Goal: Transaction & Acquisition: Obtain resource

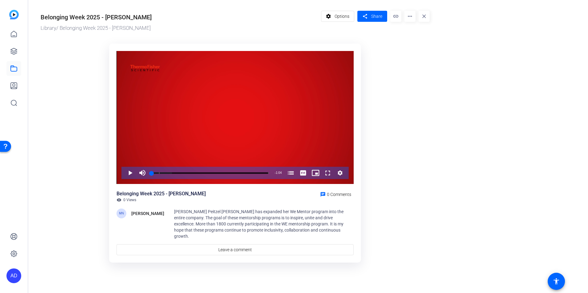
click at [409, 18] on mat-icon "more_horiz" at bounding box center [409, 16] width 11 height 11
click at [411, 96] on div at bounding box center [294, 146] width 588 height 293
click at [339, 18] on span "Options" at bounding box center [341, 16] width 15 height 12
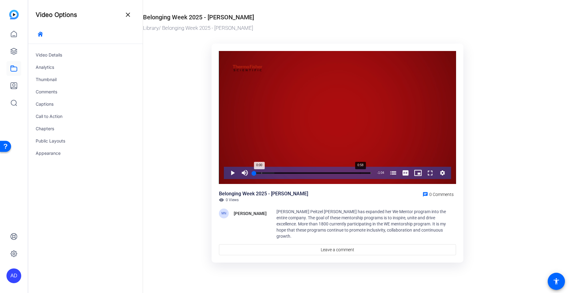
click at [359, 171] on div "Loaded : 17.31% 0:58 0:00 [PERSON_NAME] Peitzel [PERSON_NAME] story (00:04)" at bounding box center [312, 173] width 123 height 12
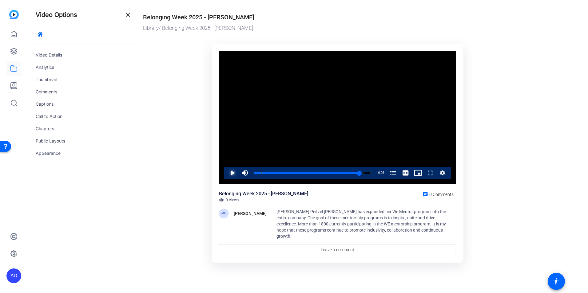
click at [226, 172] on span "Video Player" at bounding box center [226, 173] width 0 height 12
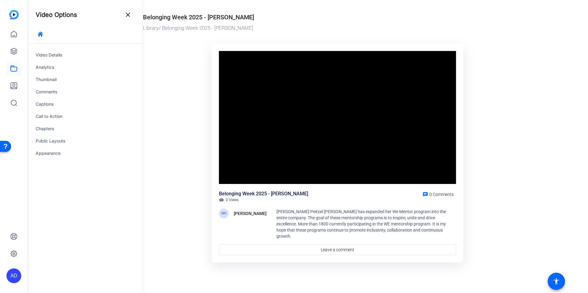
click at [229, 172] on video "Video Player" at bounding box center [337, 117] width 237 height 133
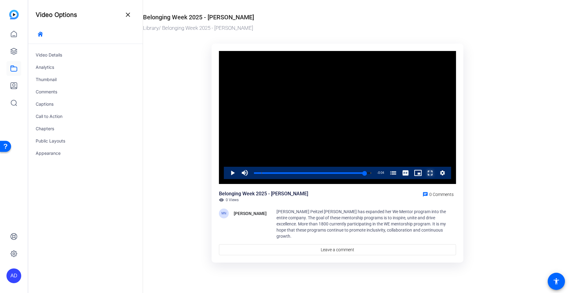
click at [424, 174] on span "Video Player" at bounding box center [424, 173] width 0 height 12
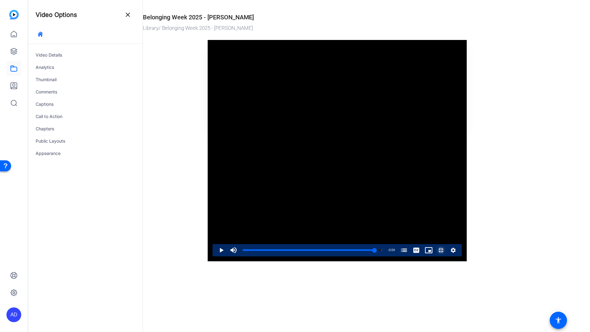
click at [435, 256] on span "Video Player" at bounding box center [435, 250] width 0 height 12
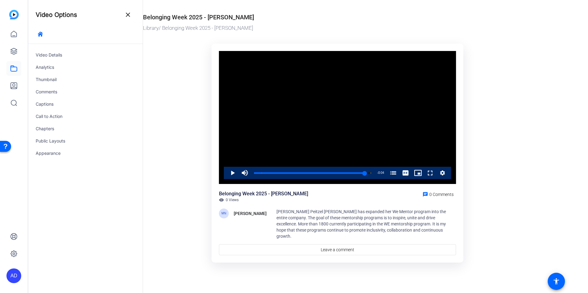
click at [443, 174] on icon "Video Player" at bounding box center [442, 173] width 5 height 5
click at [447, 223] on div "[PERSON_NAME] Peitzel [PERSON_NAME] has expanded her We Mentor program into the…" at bounding box center [365, 224] width 179 height 31
click at [439, 173] on icon "Video Player" at bounding box center [442, 172] width 6 height 7
click at [313, 24] on div "Library / Belonging Week 2025 - [PERSON_NAME]" at bounding box center [336, 28] width 386 height 8
click at [441, 173] on icon "Video Player" at bounding box center [442, 173] width 5 height 5
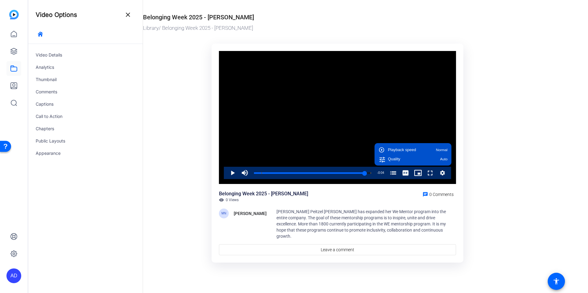
drag, startPoint x: 489, startPoint y: 161, endPoint x: 465, endPoint y: 161, distance: 23.4
click at [488, 161] on ktd-grid "Video Player is loading. Play Video Play Mute 0% Current Time 1:00 / Duration 1…" at bounding box center [337, 150] width 389 height 221
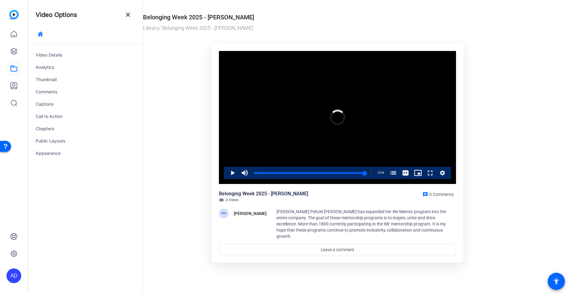
drag, startPoint x: 265, startPoint y: 171, endPoint x: 234, endPoint y: 171, distance: 31.7
click at [234, 171] on div "Play Mute 0% Current Time 1:00 / Duration 1:04 Loaded : 100.00% 0:06 1:00 [PERS…" at bounding box center [337, 173] width 227 height 12
click at [51, 56] on div "Video Details" at bounding box center [85, 55] width 114 height 12
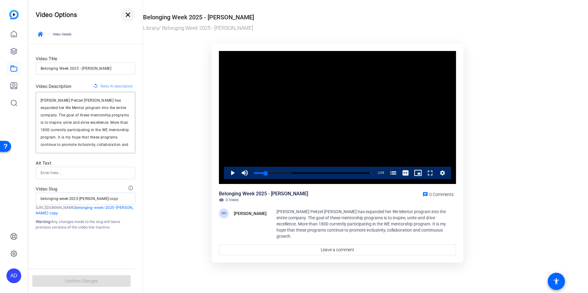
click at [126, 16] on mat-icon "close" at bounding box center [127, 14] width 7 height 7
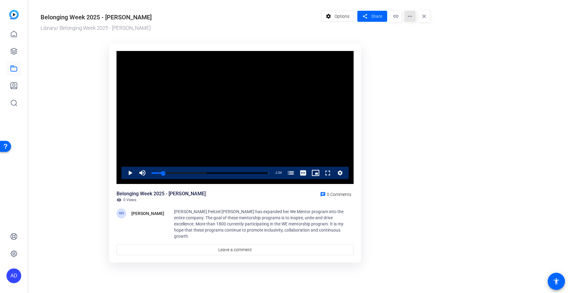
click at [406, 16] on mat-icon "more_horiz" at bounding box center [409, 16] width 11 height 11
click at [389, 143] on div at bounding box center [294, 146] width 588 height 293
click at [341, 173] on icon "Video Player" at bounding box center [340, 172] width 6 height 7
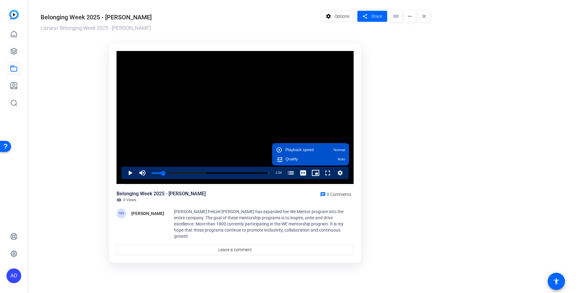
click at [359, 176] on div "Video Player is loading. Play Video Play Mute 0% Current Time 0:00 / Duration 1…" at bounding box center [235, 153] width 252 height 219
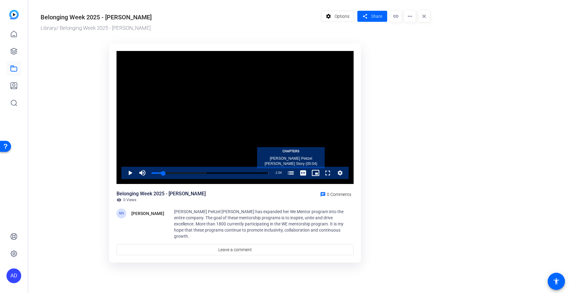
click at [293, 174] on span "Video Player" at bounding box center [291, 173] width 12 height 12
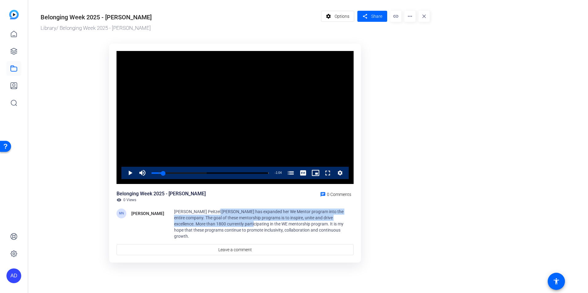
drag, startPoint x: 211, startPoint y: 210, endPoint x: 219, endPoint y: 225, distance: 17.0
click at [219, 225] on span "[PERSON_NAME] Peitzel [PERSON_NAME] has expanded her We Mentor program into the…" at bounding box center [258, 223] width 169 height 29
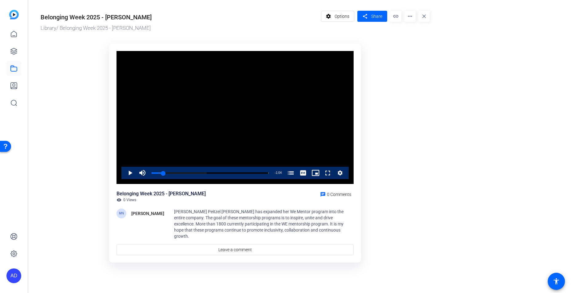
click at [340, 172] on icon "Video Player" at bounding box center [339, 173] width 5 height 5
click at [305, 161] on div "Quality Auto" at bounding box center [315, 159] width 60 height 4
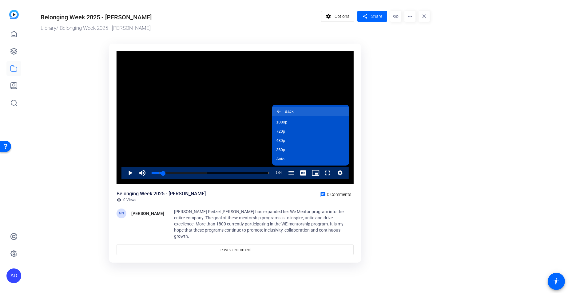
click at [277, 111] on icon "Video Player" at bounding box center [279, 111] width 6 height 6
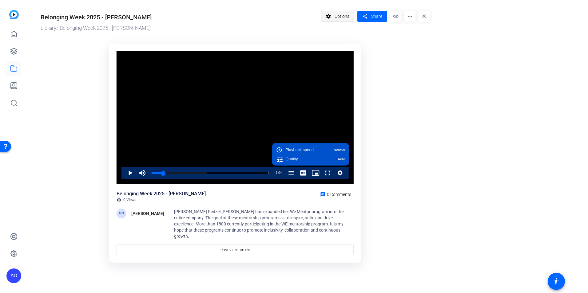
click at [330, 16] on mat-icon "settings" at bounding box center [328, 16] width 8 height 12
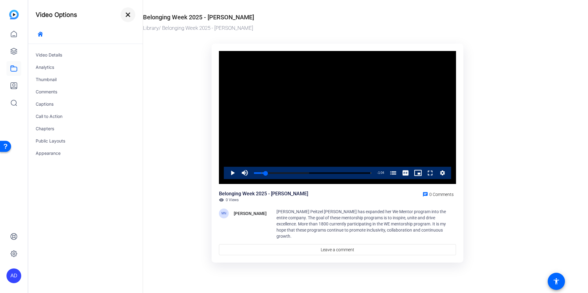
click at [125, 16] on mat-icon "close" at bounding box center [127, 14] width 7 height 7
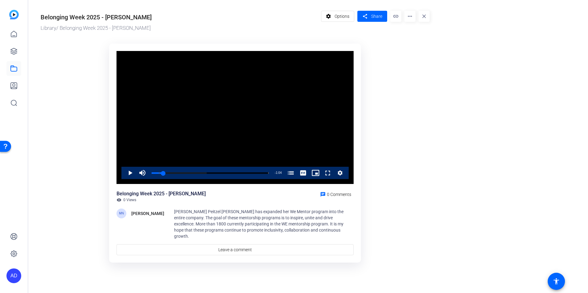
click at [392, 15] on mat-icon "link" at bounding box center [395, 16] width 11 height 11
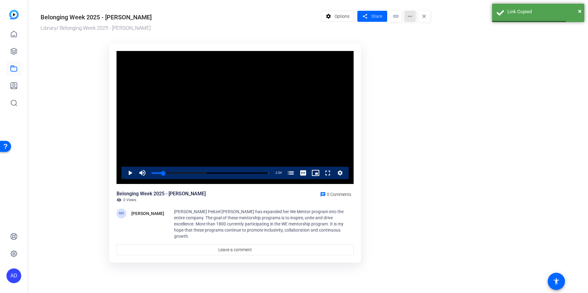
click at [408, 16] on mat-icon "more_horiz" at bounding box center [409, 16] width 11 height 11
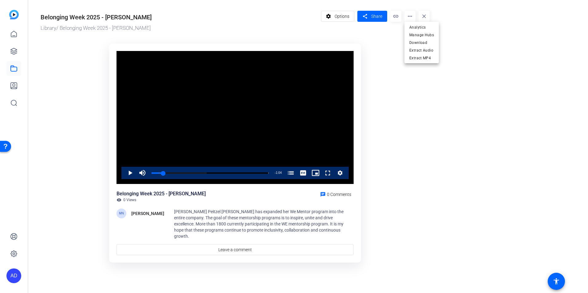
click at [288, 171] on div at bounding box center [294, 146] width 588 height 293
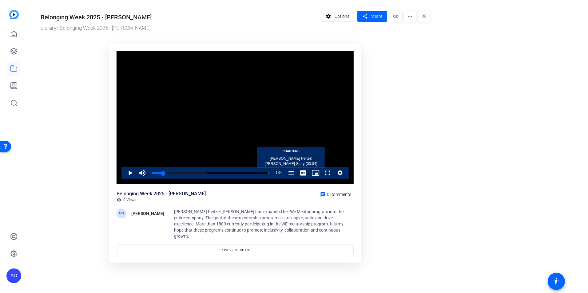
click at [291, 174] on span "Video Player" at bounding box center [291, 173] width 12 height 12
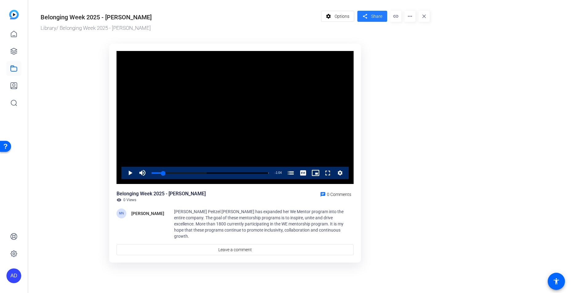
click at [374, 15] on span "Share" at bounding box center [376, 16] width 11 height 6
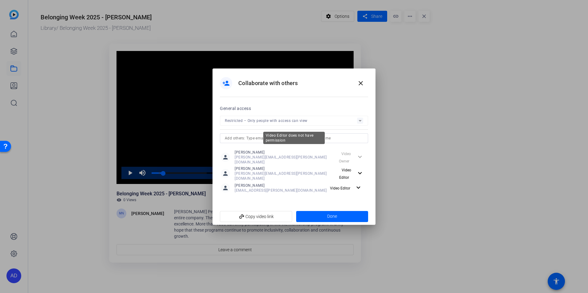
click at [292, 122] on mat-form-field "Restricted – Only people with access can view" at bounding box center [294, 121] width 148 height 10
click at [304, 123] on mat-form-field "Restricted – Only people with access can view" at bounding box center [294, 121] width 148 height 10
click at [317, 123] on mat-form-field "Restricted – Only people with access can view" at bounding box center [294, 121] width 148 height 10
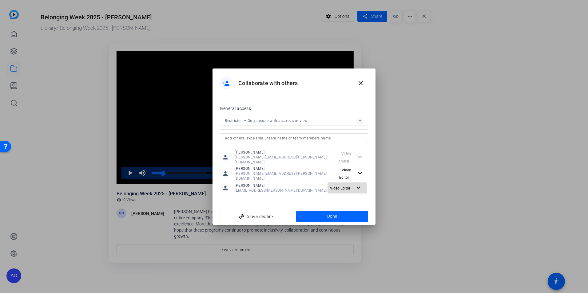
click at [363, 184] on span at bounding box center [347, 188] width 40 height 15
click at [361, 184] on div at bounding box center [294, 146] width 588 height 293
click at [309, 209] on span at bounding box center [332, 216] width 72 height 15
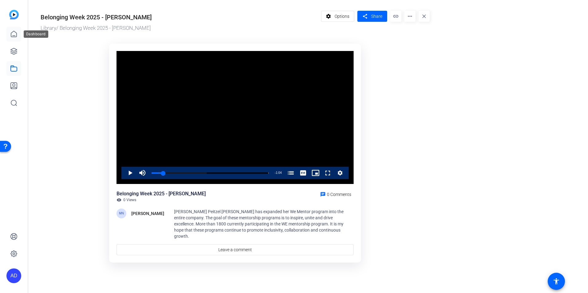
click at [12, 33] on icon at bounding box center [14, 34] width 6 height 6
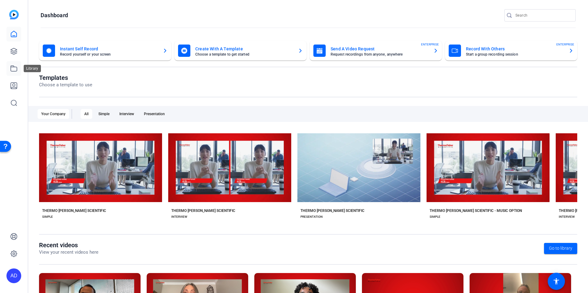
click at [15, 68] on icon at bounding box center [13, 68] width 7 height 7
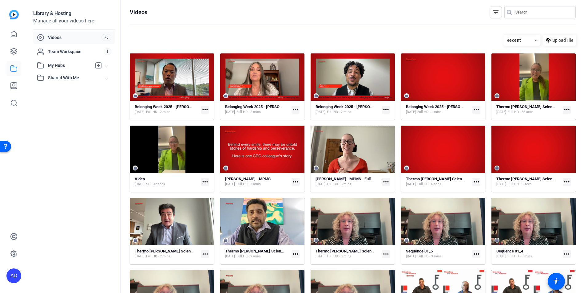
click at [202, 107] on mat-icon "more_horiz" at bounding box center [205, 110] width 8 height 8
click at [191, 107] on div at bounding box center [294, 146] width 588 height 293
click at [181, 107] on strong "Belonging Week 2025 - [PERSON_NAME]" at bounding box center [170, 106] width 71 height 5
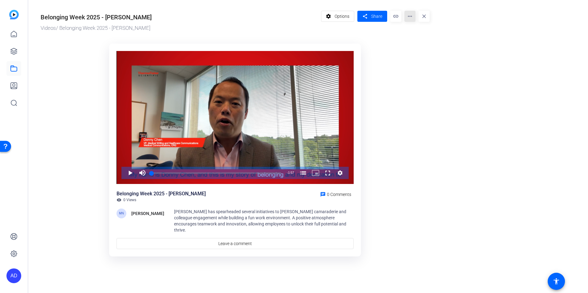
click at [412, 13] on mat-icon "more_horiz" at bounding box center [409, 16] width 11 height 11
click at [420, 76] on div at bounding box center [294, 146] width 588 height 293
click at [13, 250] on link at bounding box center [13, 253] width 15 height 15
click at [15, 255] on icon at bounding box center [14, 254] width 2 height 2
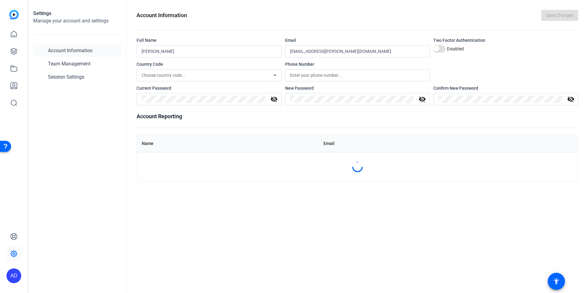
click at [15, 255] on icon at bounding box center [14, 254] width 2 height 2
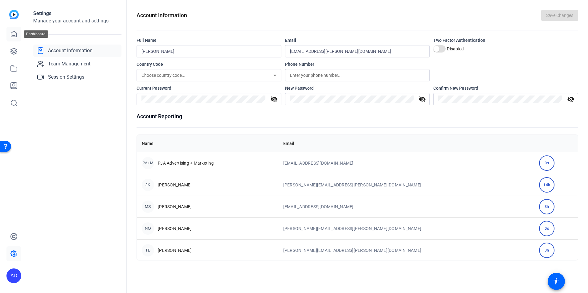
click at [12, 36] on icon at bounding box center [13, 33] width 7 height 7
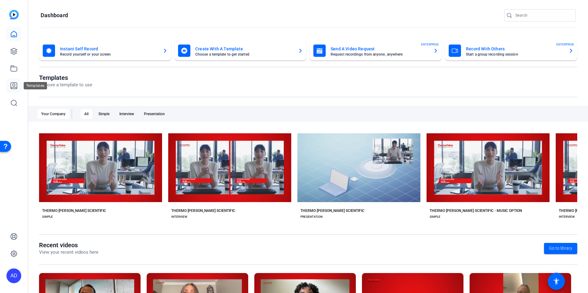
click at [20, 79] on link at bounding box center [13, 85] width 15 height 15
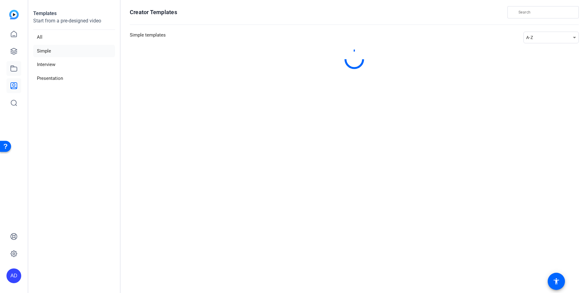
click at [13, 64] on link at bounding box center [13, 68] width 15 height 15
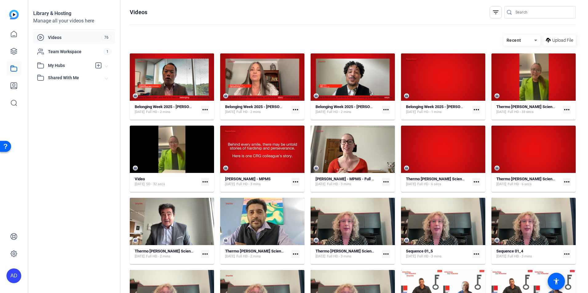
click at [206, 183] on mat-icon "more_horiz" at bounding box center [205, 182] width 8 height 8
click at [206, 183] on div at bounding box center [294, 146] width 588 height 293
click at [206, 253] on mat-icon "more_horiz" at bounding box center [205, 254] width 8 height 8
click at [166, 248] on div at bounding box center [294, 146] width 588 height 293
click at [165, 249] on strong "Thermo [PERSON_NAME] Scientific - Music Option Simple (46280)" at bounding box center [193, 251] width 117 height 5
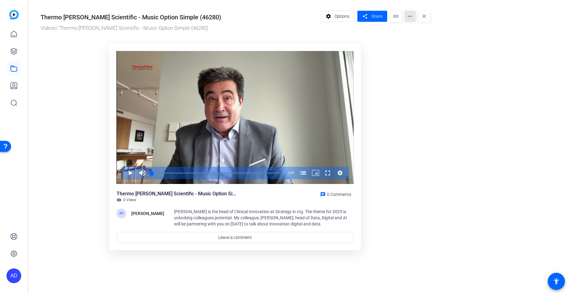
click at [411, 16] on mat-icon "more_horiz" at bounding box center [409, 16] width 11 height 11
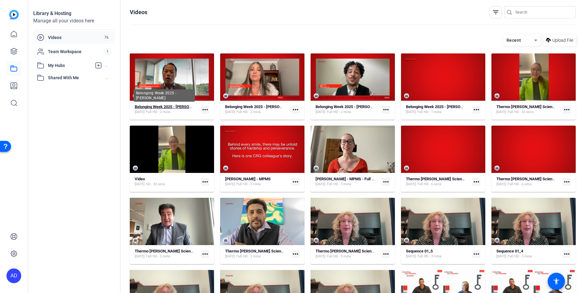
click at [174, 106] on strong "Belonging Week 2025 - [PERSON_NAME]" at bounding box center [170, 106] width 71 height 5
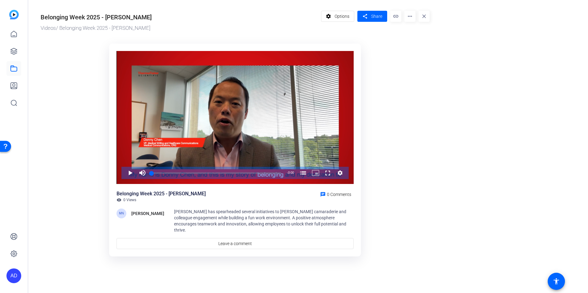
click at [407, 17] on mat-icon "more_horiz" at bounding box center [409, 16] width 11 height 11
drag, startPoint x: 406, startPoint y: 110, endPoint x: 416, endPoint y: 89, distance: 23.9
click at [407, 110] on div at bounding box center [294, 146] width 588 height 293
click at [425, 14] on mat-icon "close" at bounding box center [423, 16] width 11 height 11
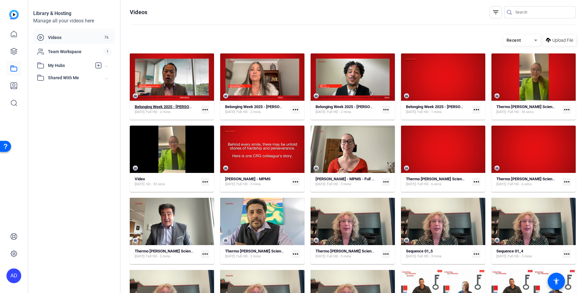
click at [170, 104] on strong "Belonging Week 2025 - [PERSON_NAME]" at bounding box center [170, 106] width 71 height 5
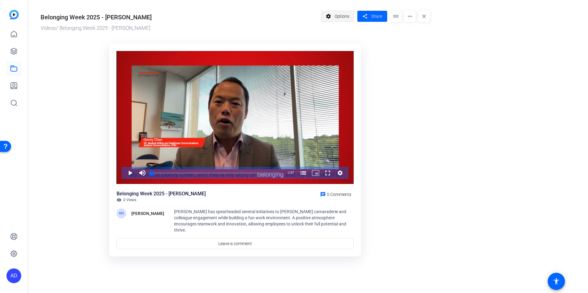
click at [350, 15] on span at bounding box center [337, 16] width 33 height 15
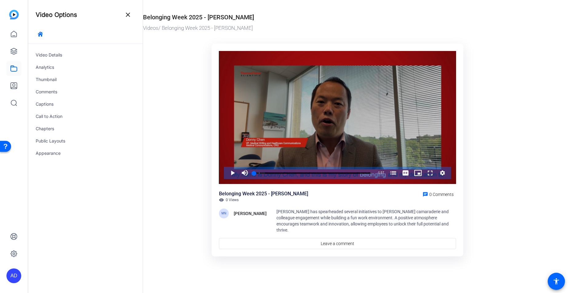
click at [321, 112] on div "Video Player" at bounding box center [337, 117] width 237 height 133
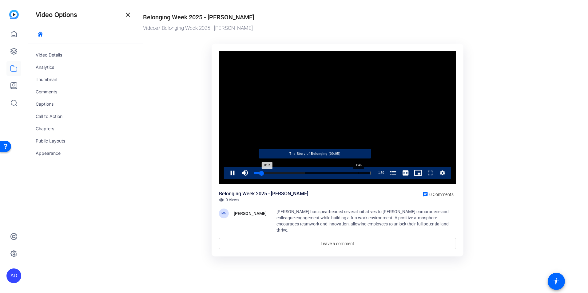
click at [360, 172] on div "Loaded : 43.48% 1:46 0:07 The Story of Belonging (00:05)" at bounding box center [312, 173] width 117 height 2
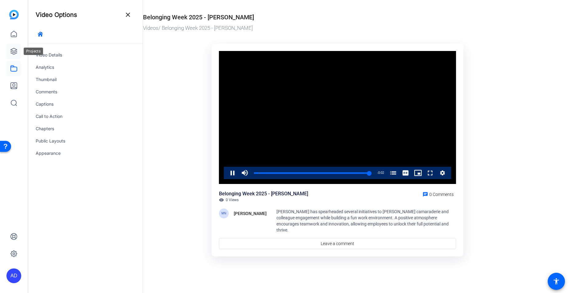
click at [10, 51] on link at bounding box center [13, 51] width 15 height 15
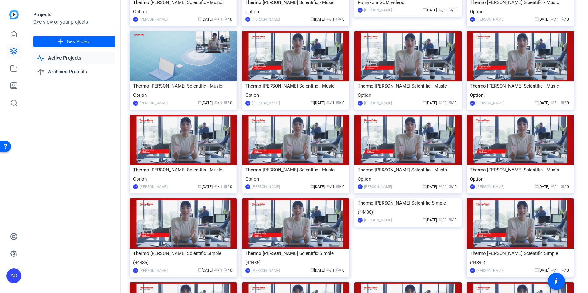
scroll to position [645, 0]
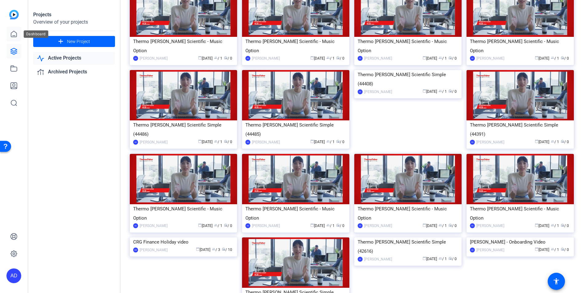
click at [13, 30] on link at bounding box center [13, 34] width 15 height 15
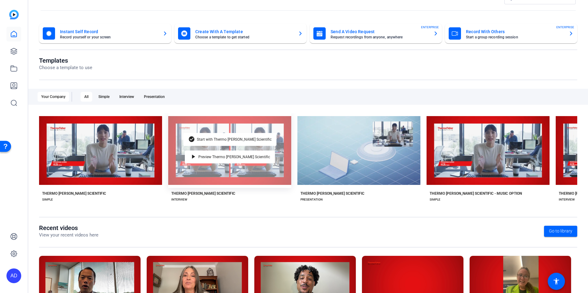
scroll to position [0, 0]
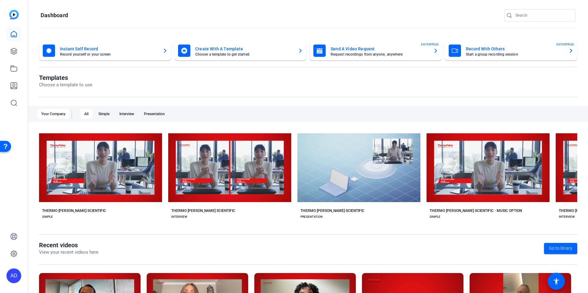
click at [255, 51] on mat-card-title "Create With A Template" at bounding box center [244, 48] width 98 height 7
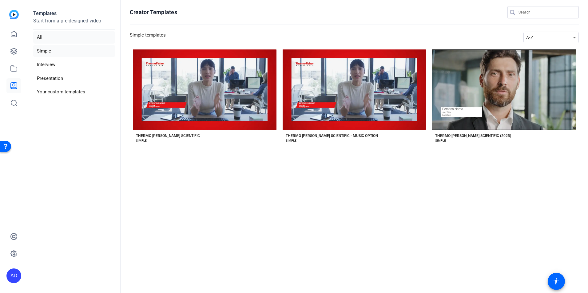
click at [42, 33] on li "All" at bounding box center [74, 37] width 82 height 13
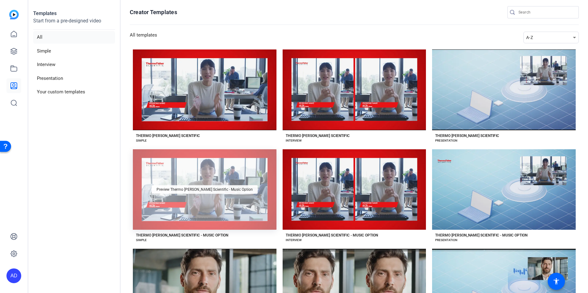
click at [207, 188] on span "Preview Thermo [PERSON_NAME] Scientific - Music Option" at bounding box center [204, 190] width 96 height 4
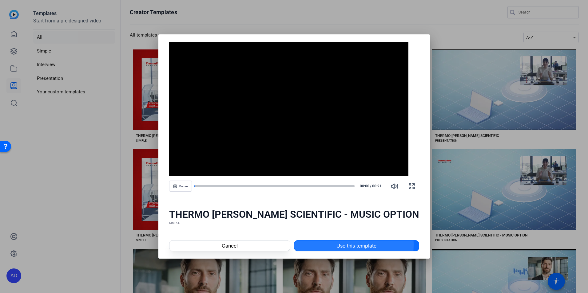
click at [299, 245] on span at bounding box center [356, 245] width 124 height 15
